Goal: Task Accomplishment & Management: Manage account settings

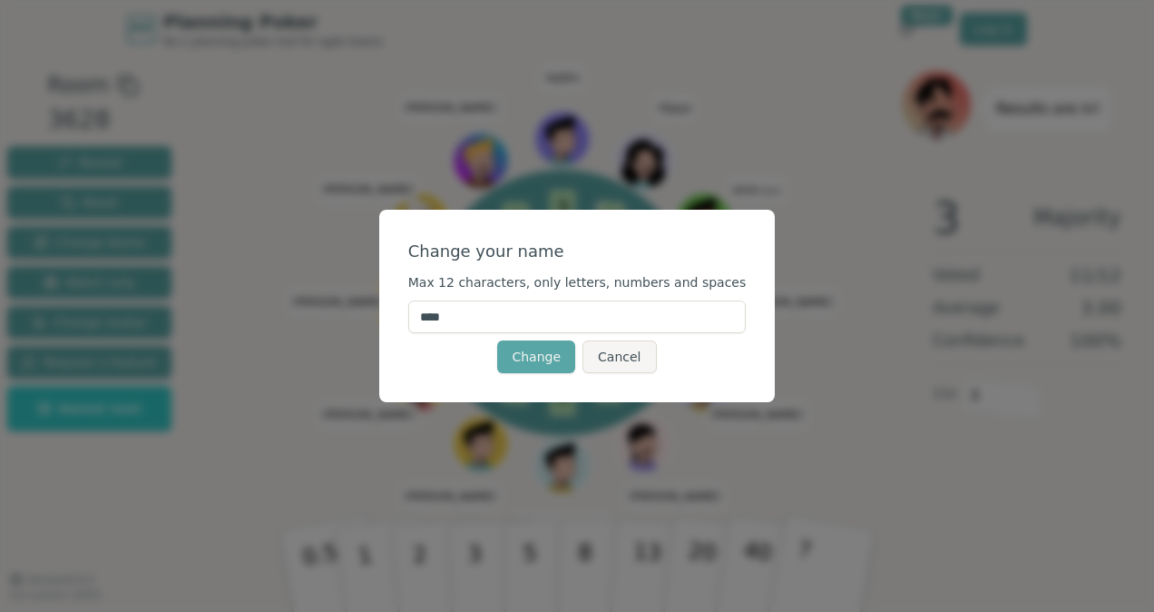
drag, startPoint x: 504, startPoint y: 316, endPoint x: 371, endPoint y: 302, distance: 133.2
click at [371, 302] on div "Change your name Max 12 characters, only letters, numbers and spaces **** Chang…" at bounding box center [577, 306] width 1154 height 612
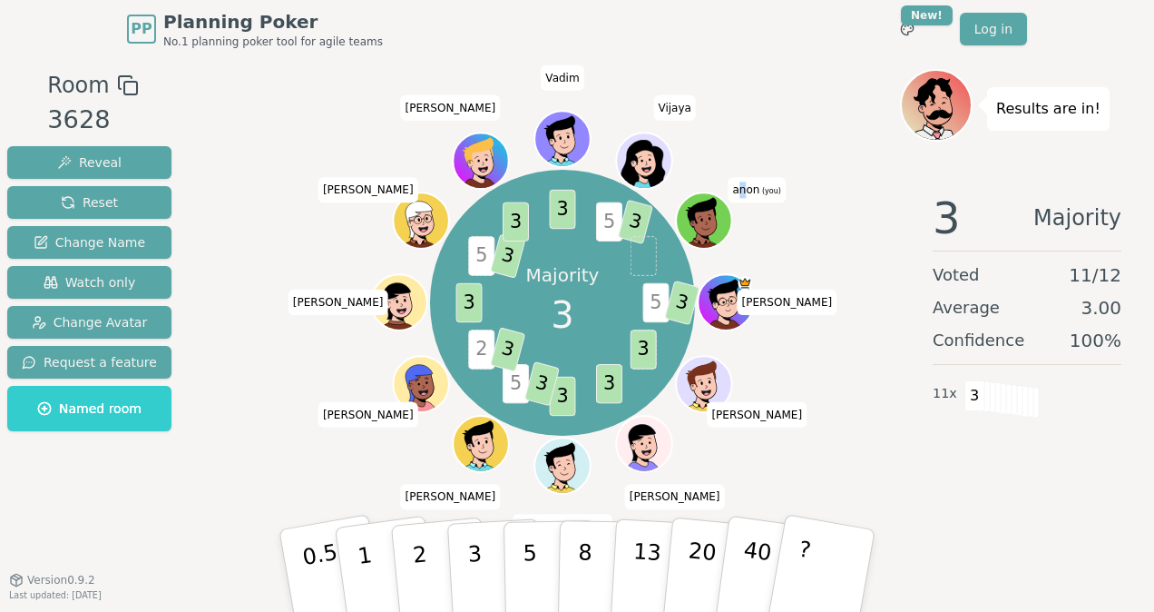
drag, startPoint x: 761, startPoint y: 186, endPoint x: 744, endPoint y: 194, distance: 19.1
click at [744, 194] on span "anon (you)" at bounding box center [757, 190] width 57 height 25
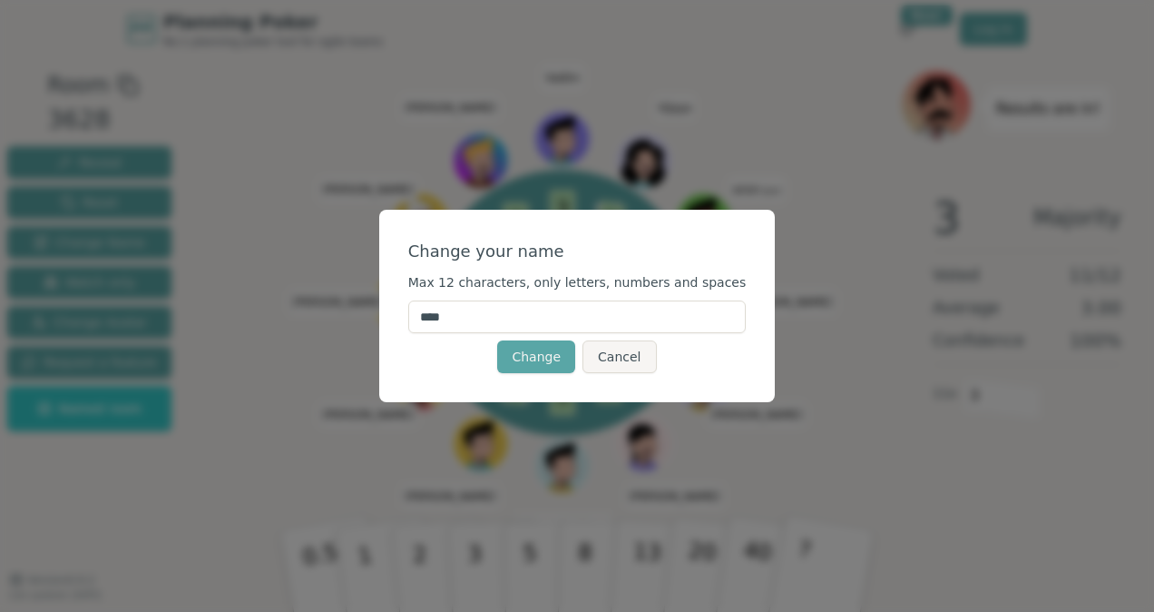
click at [510, 318] on input "****" at bounding box center [577, 316] width 339 height 33
type input "*"
type input "********"
click at [536, 358] on button "Change" at bounding box center [536, 356] width 78 height 33
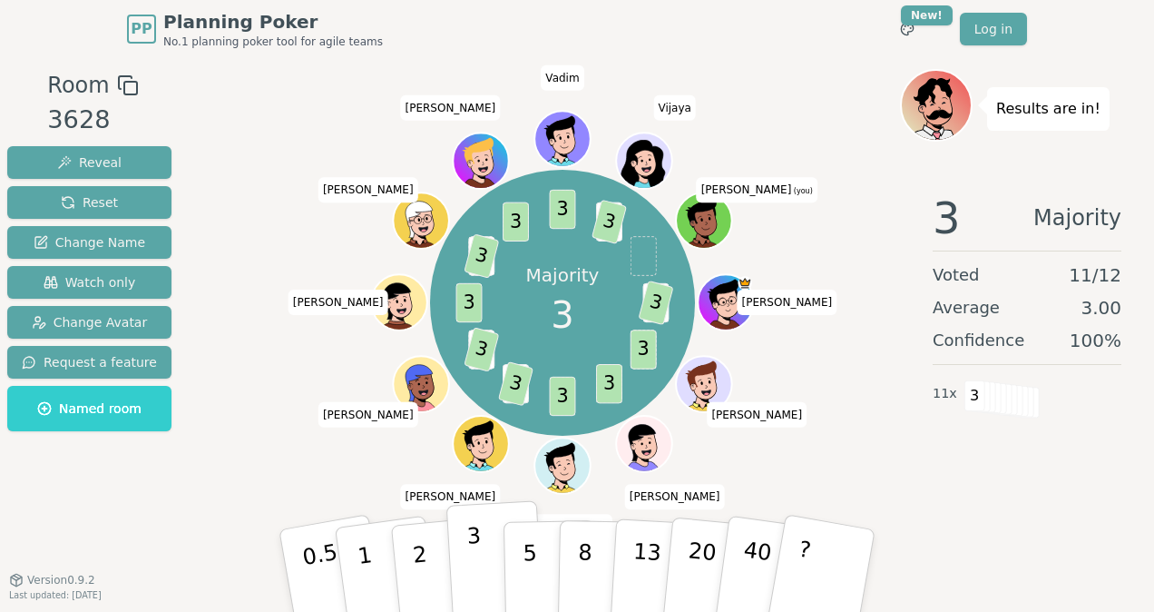
click at [487, 553] on button "3" at bounding box center [496, 571] width 99 height 142
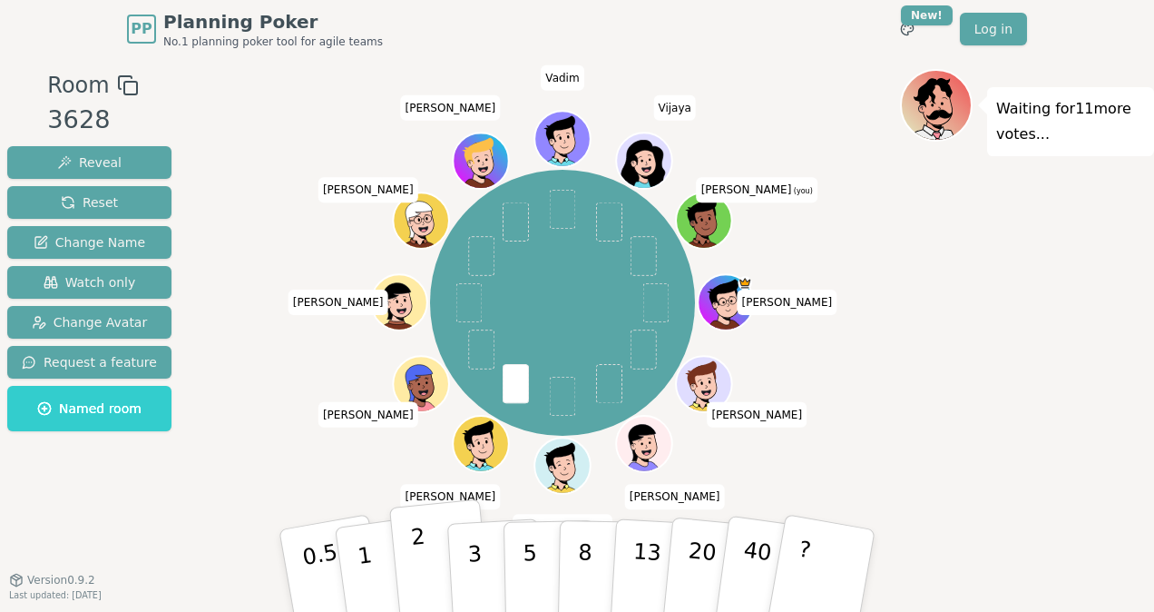
click at [429, 570] on button "2" at bounding box center [440, 571] width 103 height 144
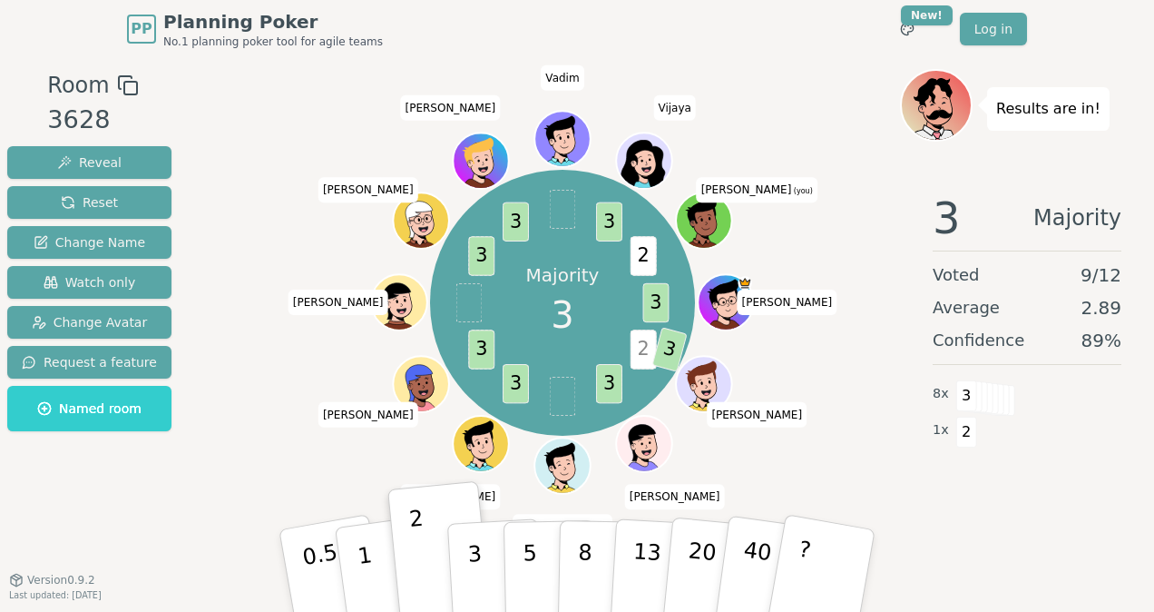
click at [710, 211] on icon at bounding box center [702, 212] width 51 height 31
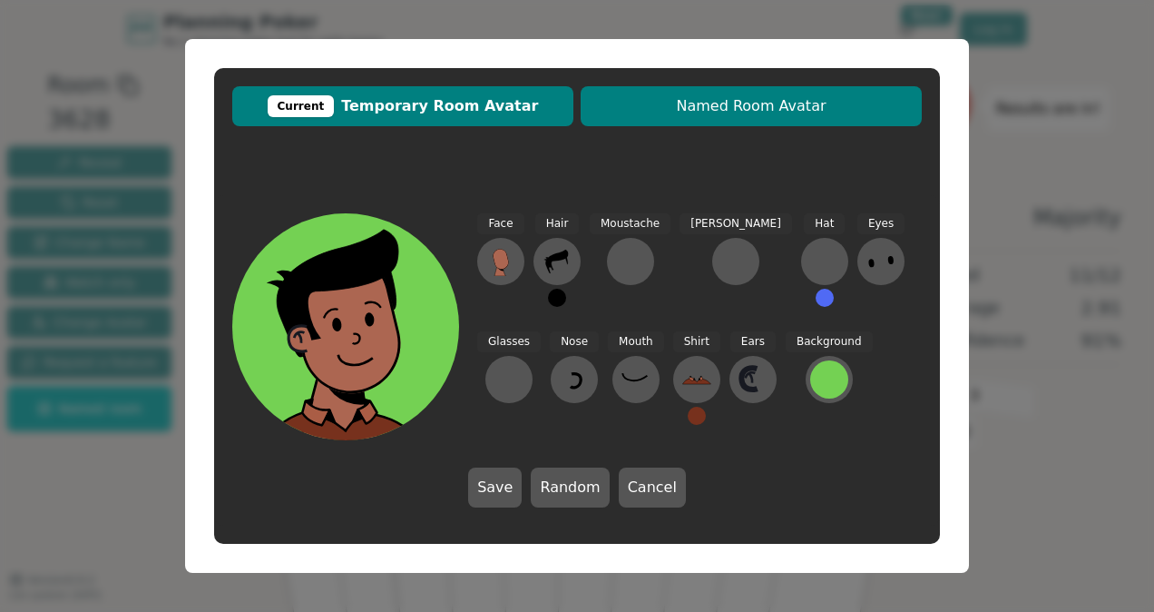
click at [697, 95] on span "Named Room Avatar" at bounding box center [751, 106] width 323 height 22
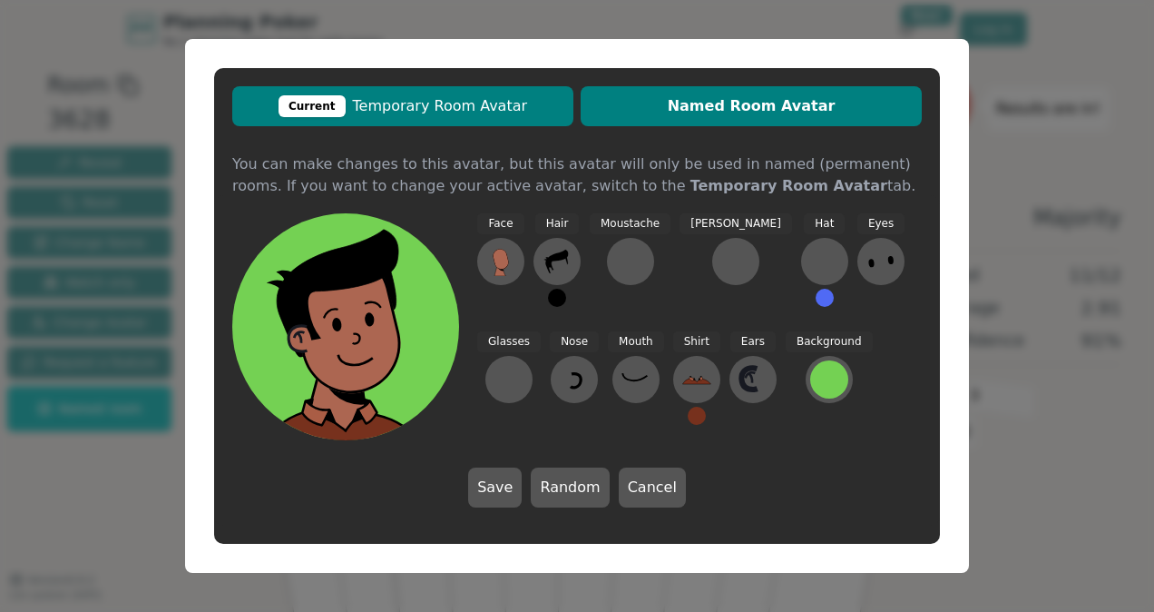
click at [437, 104] on span "Current Temporary Room Avatar" at bounding box center [402, 106] width 323 height 22
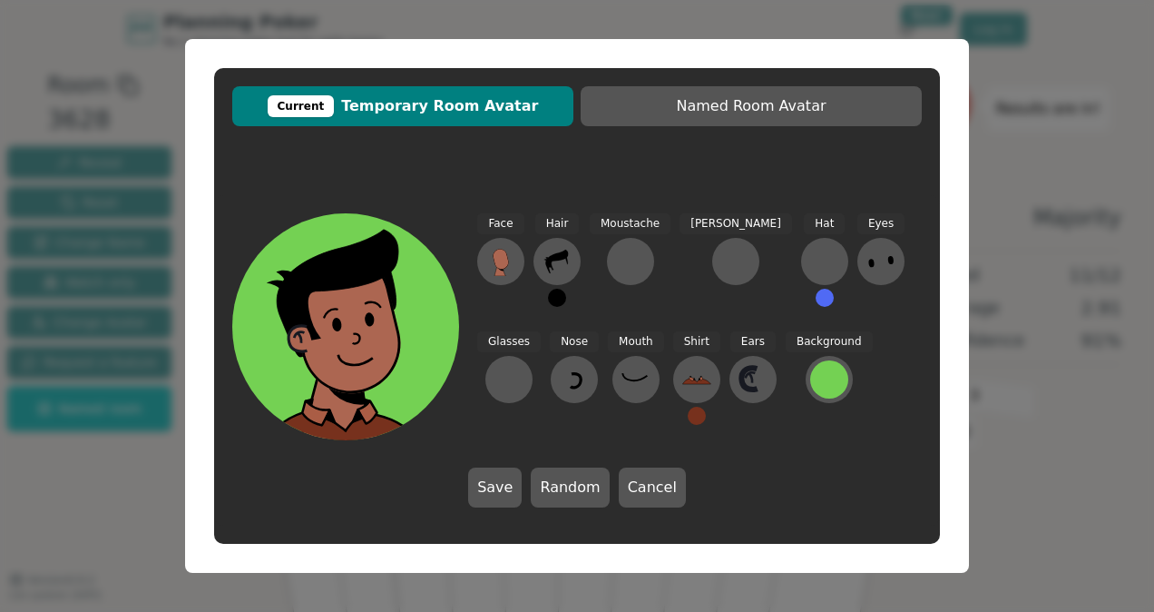
click at [318, 383] on div at bounding box center [353, 400] width 227 height 204
click at [340, 349] on icon at bounding box center [356, 363] width 113 height 39
click at [583, 486] on button "Random" at bounding box center [570, 487] width 78 height 40
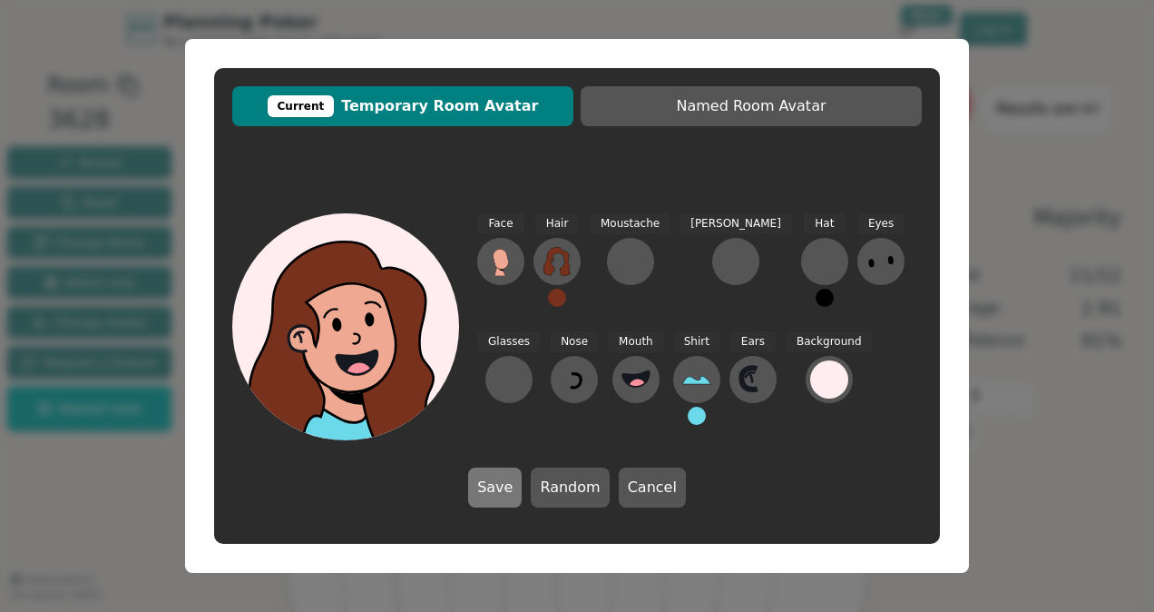
click at [516, 490] on button "Save" at bounding box center [495, 487] width 54 height 40
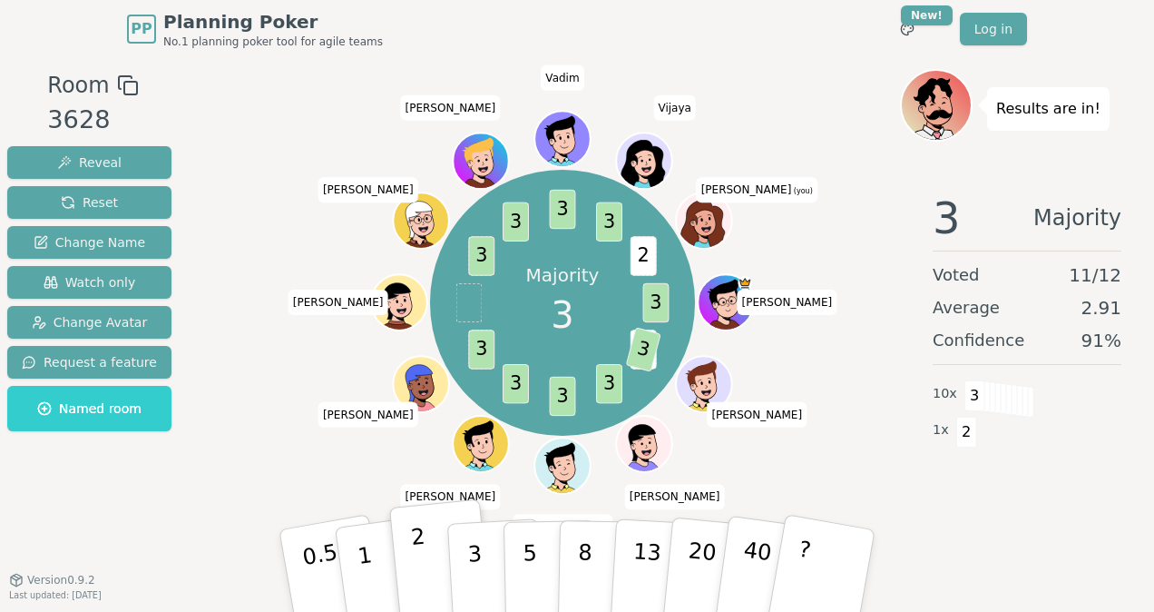
click at [446, 548] on button "2" at bounding box center [440, 571] width 103 height 144
click at [466, 549] on button "3" at bounding box center [496, 571] width 99 height 142
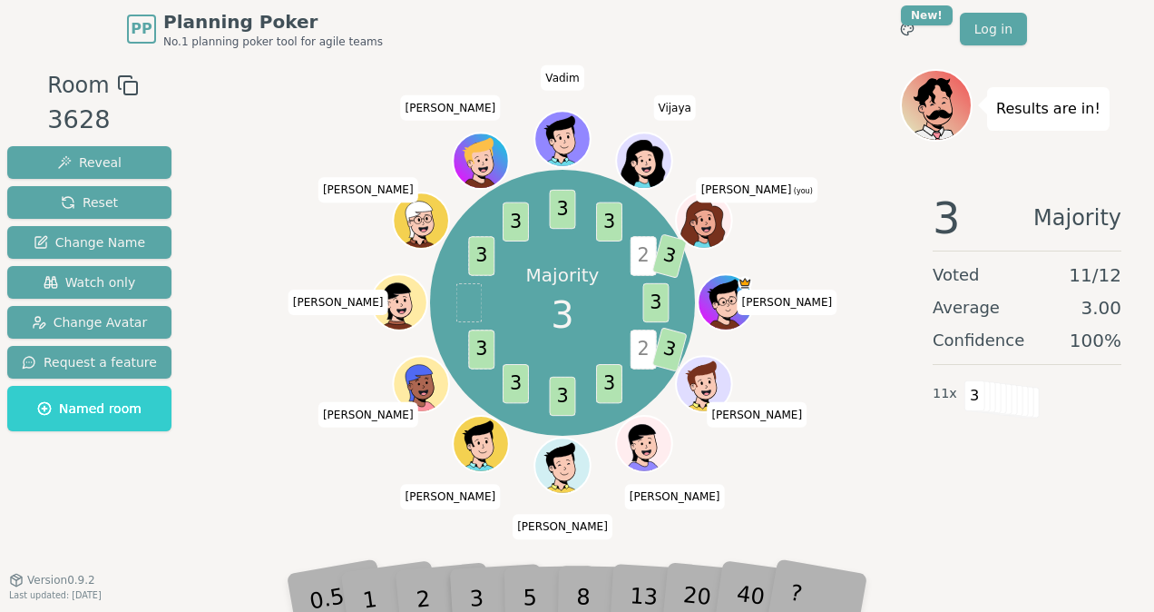
click at [702, 221] on ellipse at bounding box center [702, 221] width 3 height 4
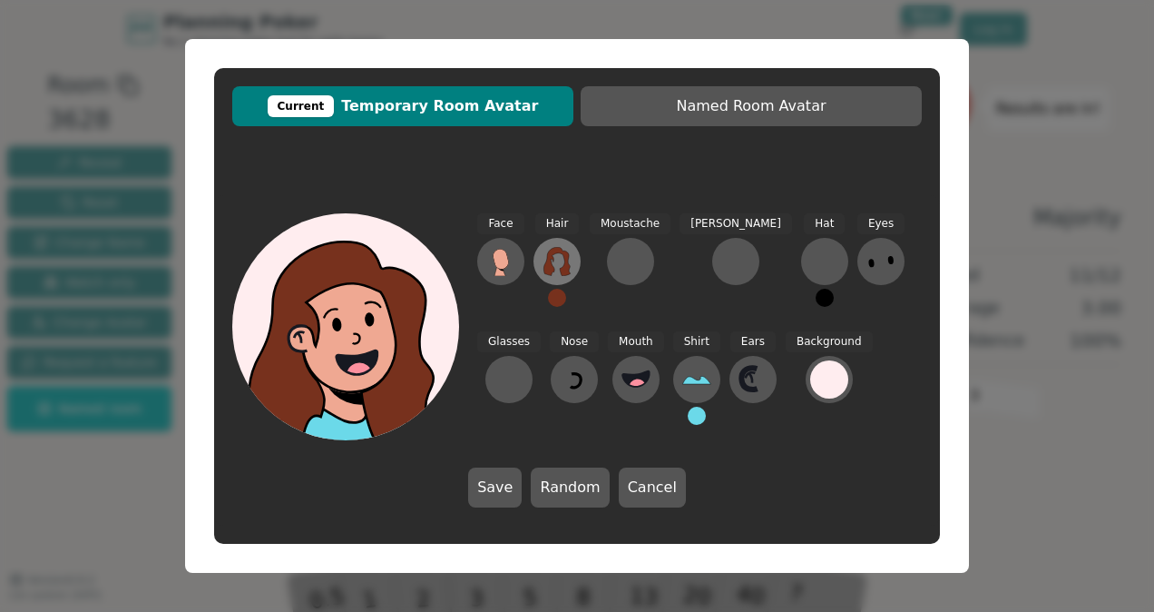
click at [549, 256] on icon at bounding box center [557, 261] width 26 height 29
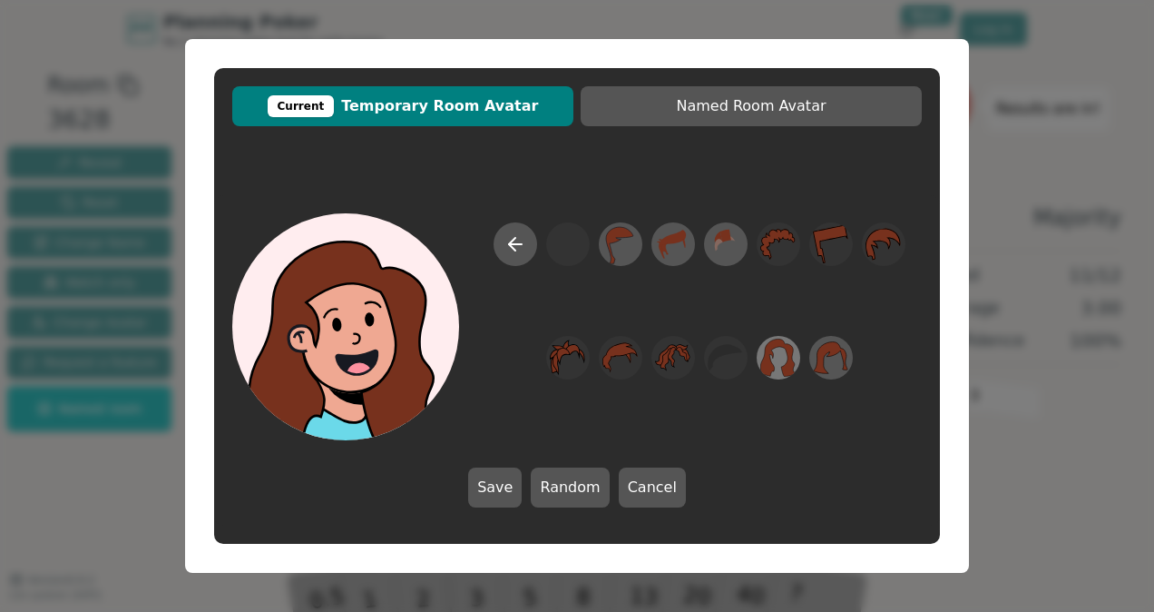
click at [791, 360] on icon at bounding box center [778, 358] width 35 height 38
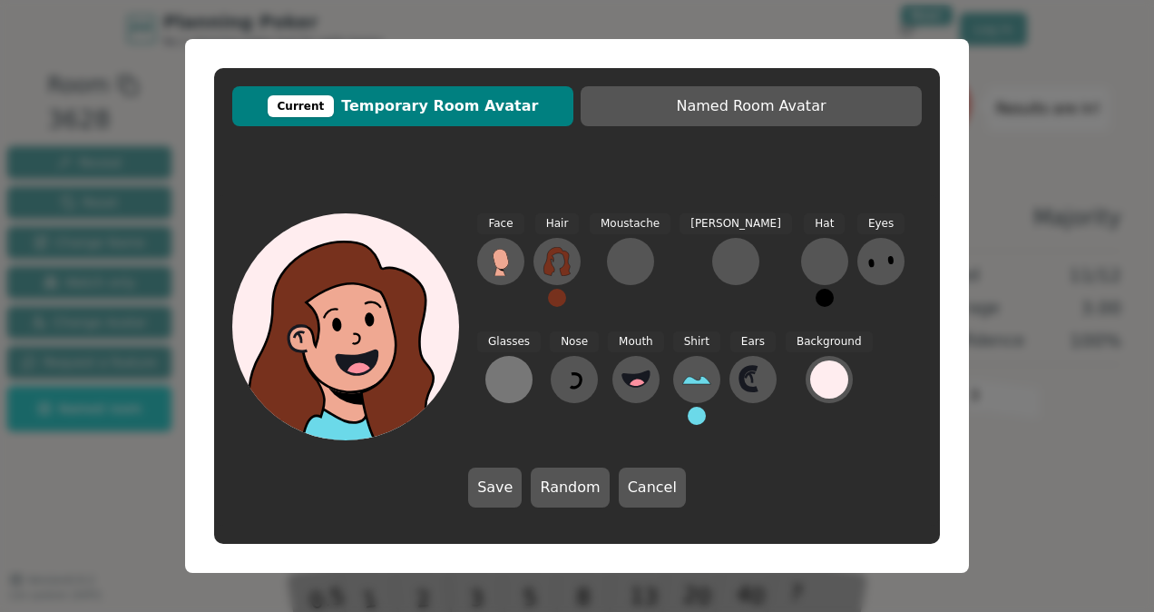
click at [524, 365] on div at bounding box center [509, 379] width 29 height 29
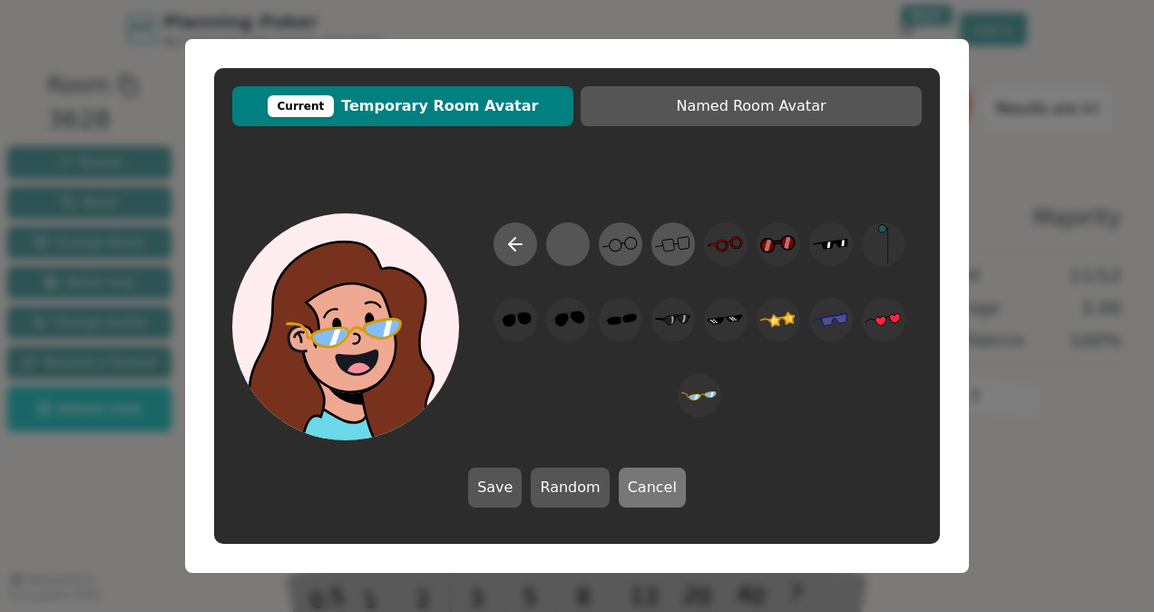
click at [643, 501] on button "Cancel" at bounding box center [652, 487] width 67 height 40
